Goal: Task Accomplishment & Management: Manage account settings

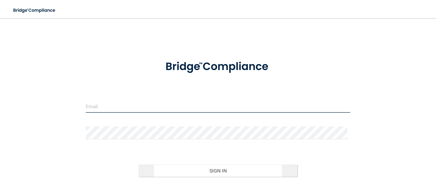
type input "[EMAIL_ADDRESS][DOMAIN_NAME]"
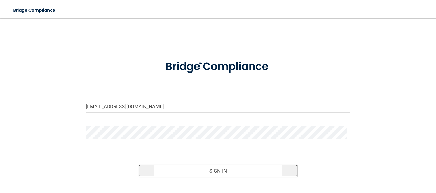
click at [255, 168] on button "Sign In" at bounding box center [218, 170] width 159 height 12
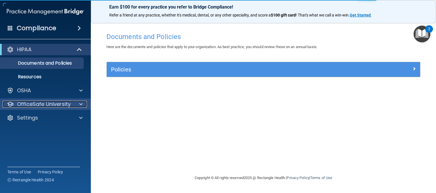
click at [28, 106] on p "OfficeSafe University" at bounding box center [44, 104] width 54 height 7
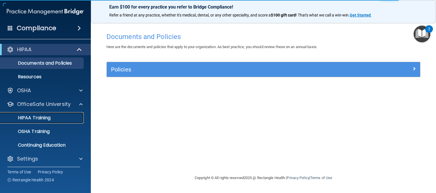
click at [37, 119] on p "HIPAA Training" at bounding box center [27, 118] width 47 height 6
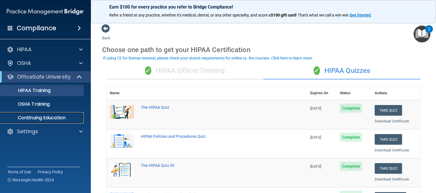
click at [46, 116] on p "Continuing Education" at bounding box center [43, 118] width 78 height 6
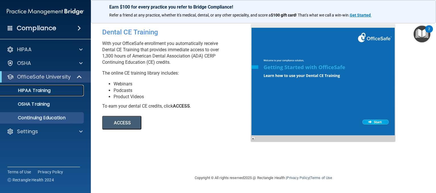
click at [40, 90] on p "HIPAA Training" at bounding box center [27, 90] width 47 height 6
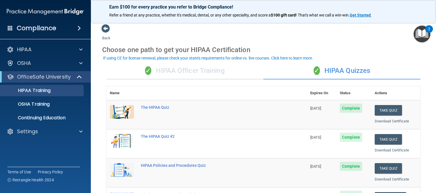
click at [214, 74] on div "✓ HIPAA Officer Training" at bounding box center [185, 70] width 157 height 17
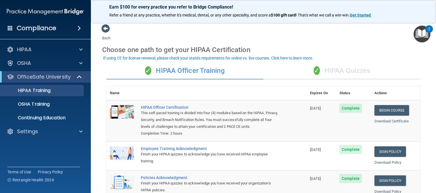
click at [342, 71] on div "✓ HIPAA Quizzes" at bounding box center [342, 70] width 157 height 17
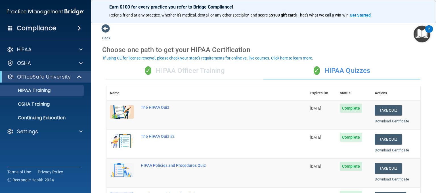
click at [221, 72] on div "✓ HIPAA Officer Training" at bounding box center [185, 70] width 157 height 17
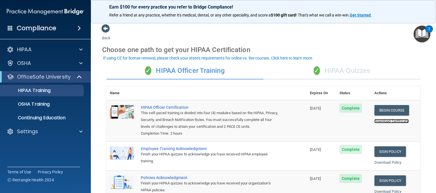
click at [398, 121] on link "Download Certificate" at bounding box center [392, 121] width 34 height 4
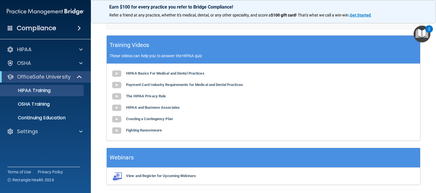
scroll to position [28, 0]
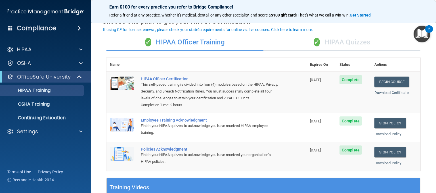
click at [330, 39] on div "✓ HIPAA Quizzes" at bounding box center [342, 42] width 157 height 17
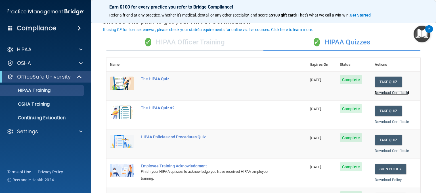
click at [375, 92] on link "Download Certificate" at bounding box center [392, 92] width 34 height 4
click at [375, 122] on link "Download Certificate" at bounding box center [392, 121] width 34 height 4
click at [396, 151] on link "Download Certificate" at bounding box center [392, 150] width 34 height 4
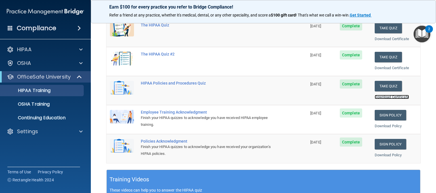
scroll to position [85, 0]
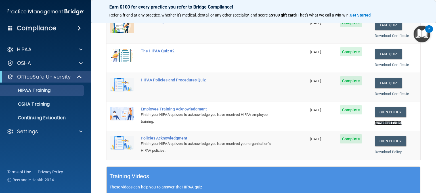
click at [377, 122] on link "Download Policy" at bounding box center [388, 122] width 27 height 4
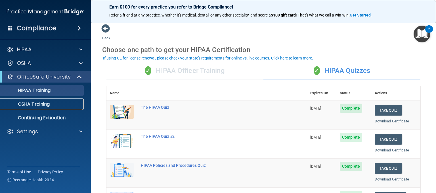
click at [24, 107] on p "OSHA Training" at bounding box center [27, 104] width 46 height 6
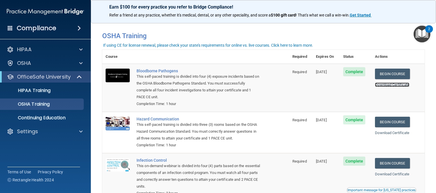
click at [388, 86] on link "Download Certificate" at bounding box center [392, 84] width 34 height 4
click at [380, 133] on link "Download Certificate" at bounding box center [392, 132] width 34 height 4
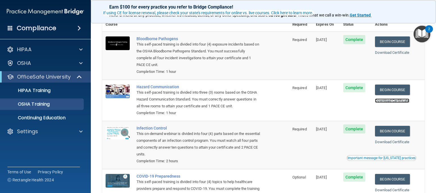
scroll to position [80, 0]
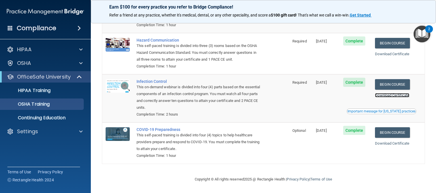
click at [381, 95] on link "Download Certificate" at bounding box center [392, 95] width 34 height 4
click at [401, 142] on link "Download Certificate" at bounding box center [392, 143] width 34 height 4
